Goal: Task Accomplishment & Management: Manage account settings

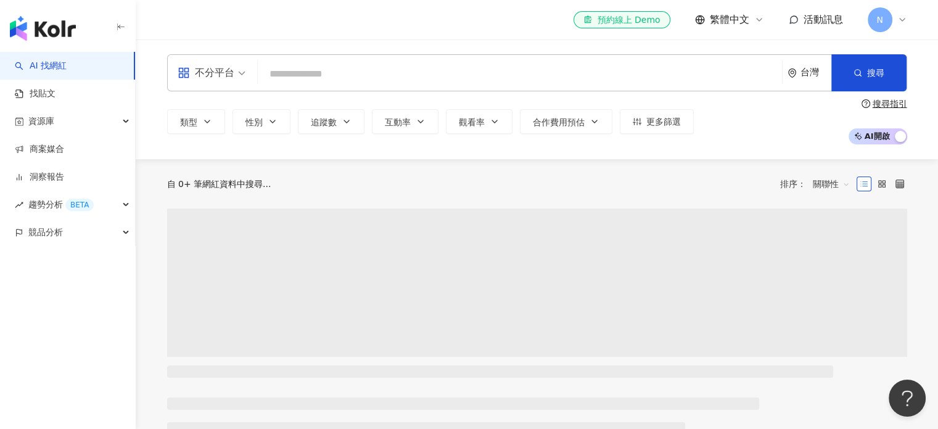
click at [901, 20] on icon at bounding box center [902, 20] width 5 height 2
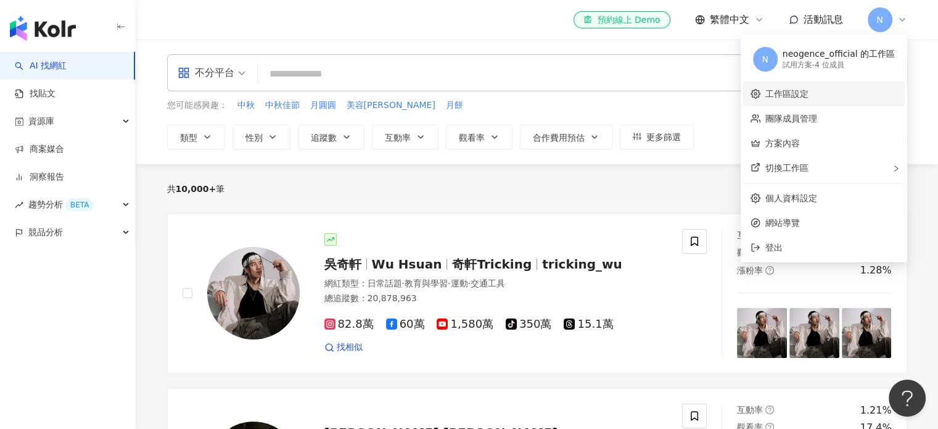
click at [788, 91] on link "工作區設定" at bounding box center [787, 94] width 43 height 10
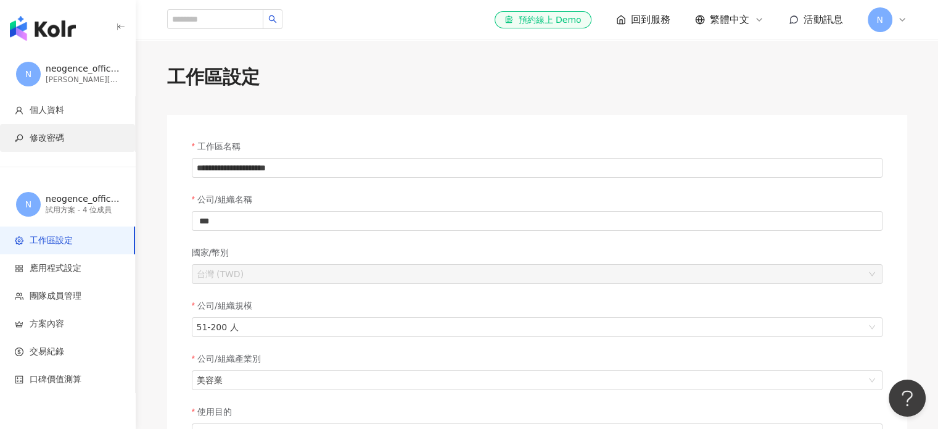
click at [47, 135] on span "修改密碼" at bounding box center [47, 138] width 35 height 12
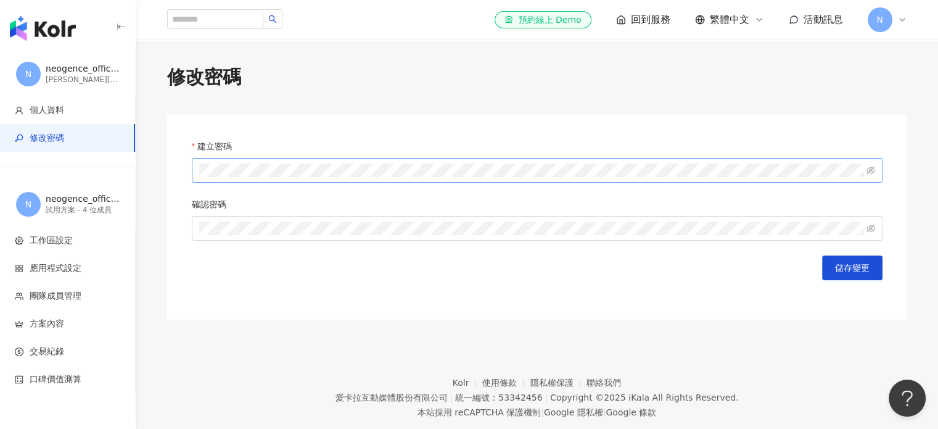
click at [296, 162] on span at bounding box center [537, 170] width 691 height 25
click at [872, 169] on icon "eye-invisible" at bounding box center [871, 170] width 9 height 7
click at [181, 172] on div "建立密碼 確認密碼 儲存變更" at bounding box center [537, 217] width 740 height 205
click at [856, 261] on button "儲存變更" at bounding box center [852, 267] width 60 height 25
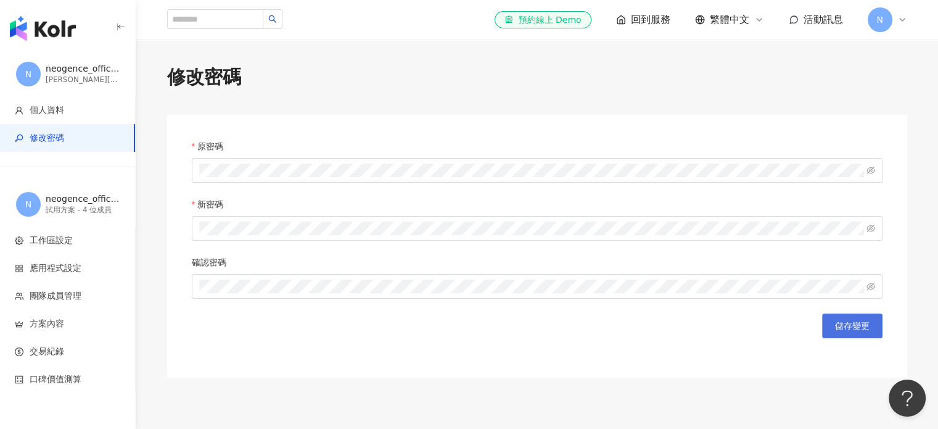
click at [865, 335] on button "儲存變更" at bounding box center [852, 325] width 60 height 25
click at [886, 22] on span "N" at bounding box center [880, 19] width 25 height 25
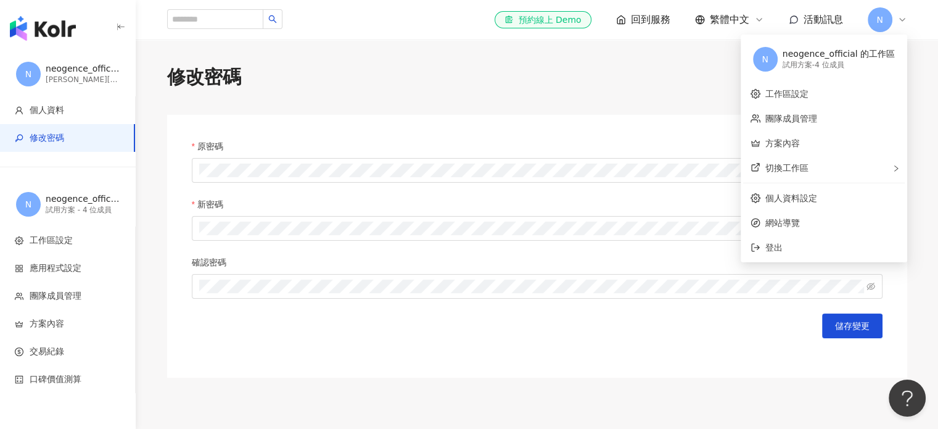
click at [655, 96] on div "修改密碼 原密碼 新密碼 確認密碼 儲存變更" at bounding box center [538, 220] width 790 height 313
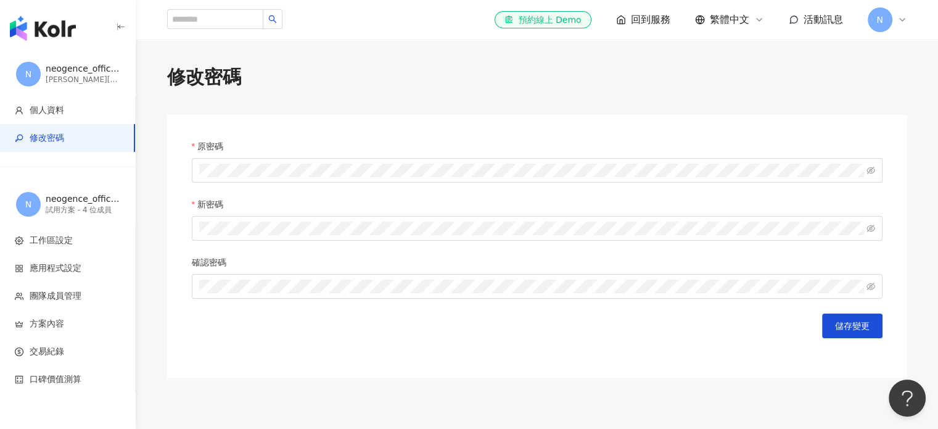
click at [75, 71] on div "neogence_official" at bounding box center [83, 69] width 74 height 12
click at [898, 22] on icon at bounding box center [903, 20] width 10 height 10
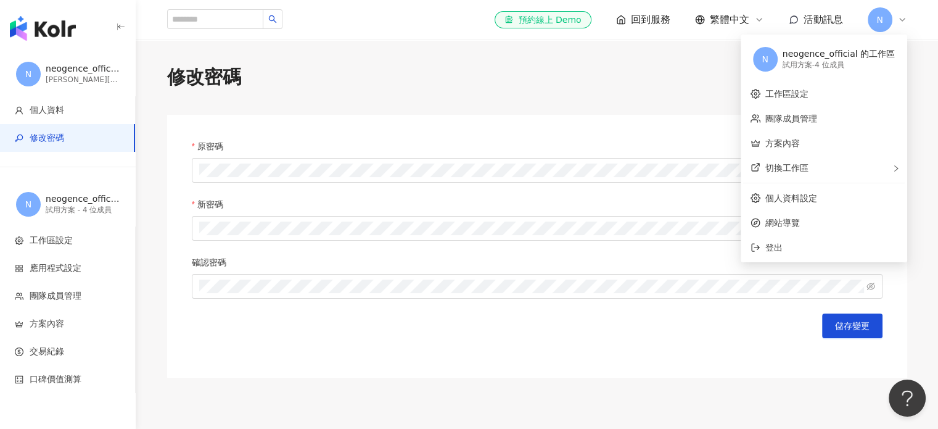
click at [825, 52] on div "neogence_official 的工作區" at bounding box center [839, 54] width 112 height 12
click at [790, 91] on link "工作區設定" at bounding box center [787, 94] width 43 height 10
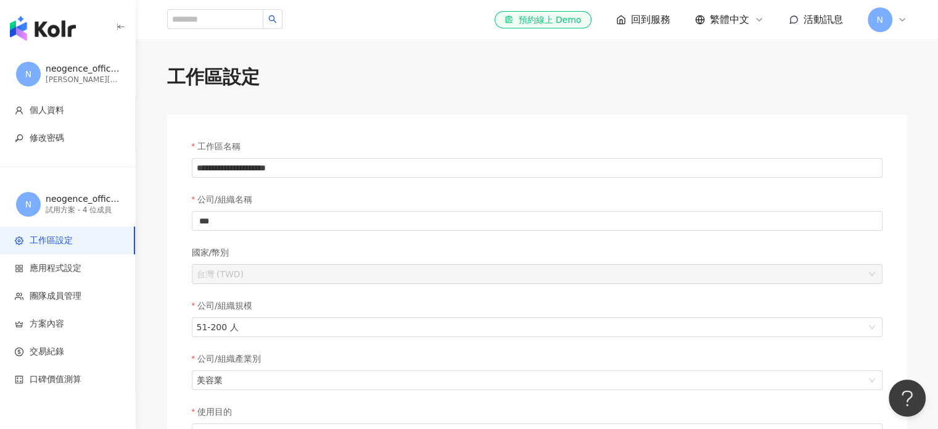
click at [62, 68] on div "neogence_official" at bounding box center [83, 69] width 74 height 12
click at [57, 31] on img "button" at bounding box center [43, 28] width 66 height 25
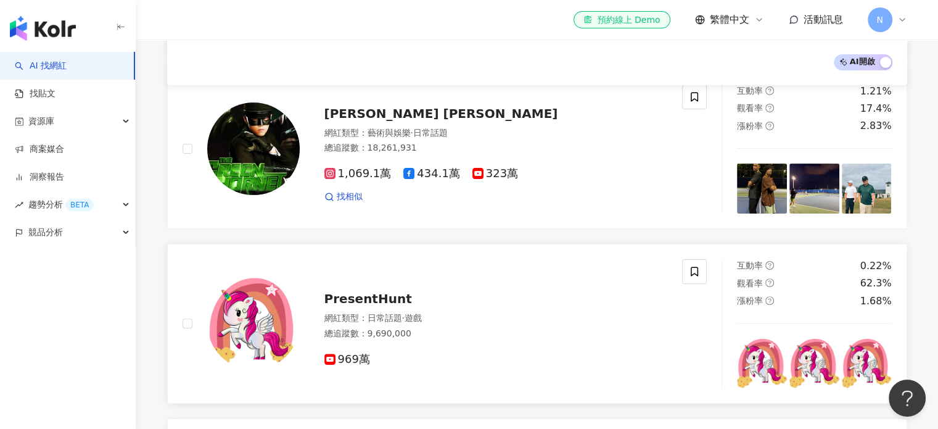
scroll to position [308, 0]
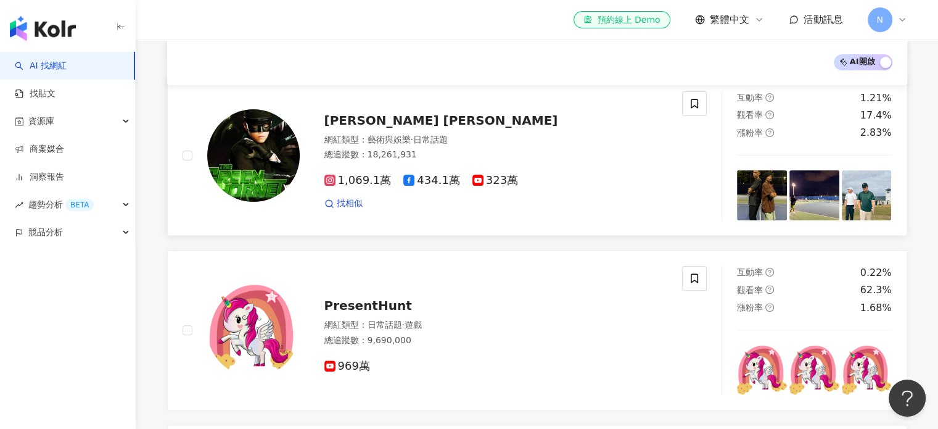
click at [627, 186] on div "1,069.1萬 434.1萬 323萬" at bounding box center [496, 181] width 344 height 14
